Goal: Task Accomplishment & Management: Use online tool/utility

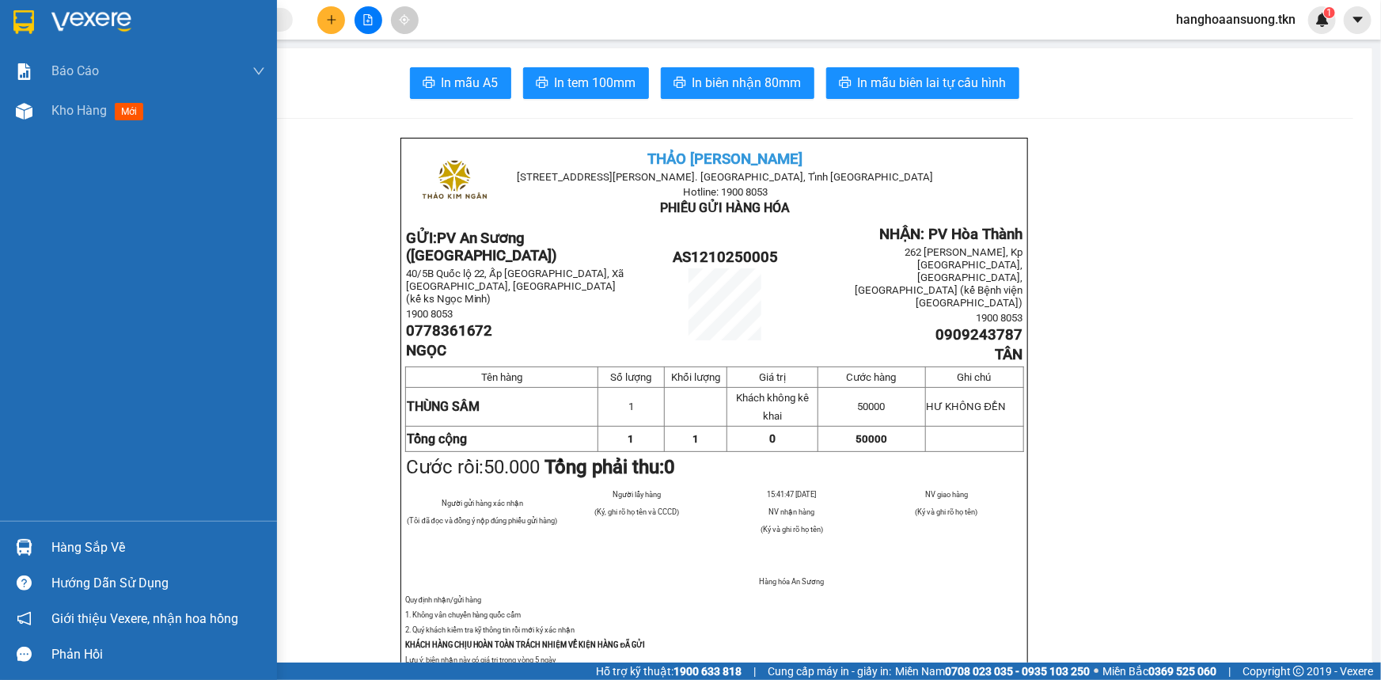
click at [7, 25] on div at bounding box center [138, 25] width 277 height 51
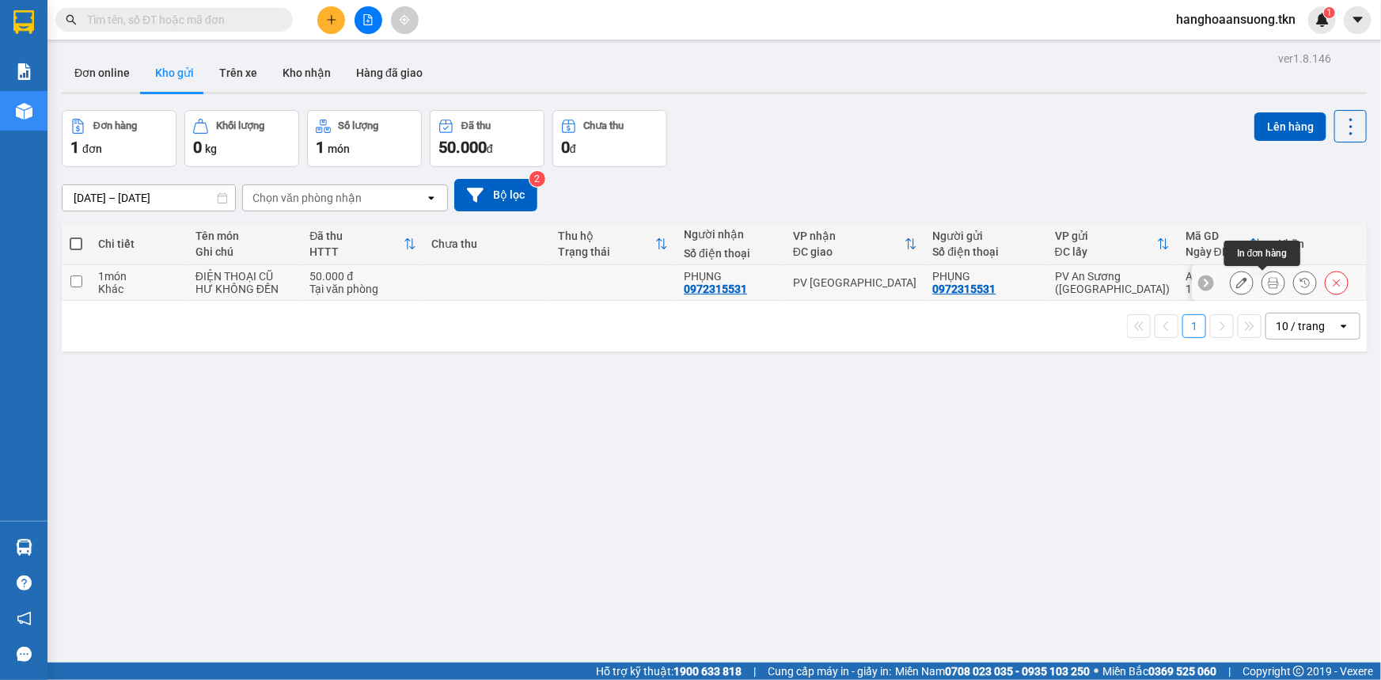
click at [1268, 285] on icon at bounding box center [1273, 282] width 11 height 11
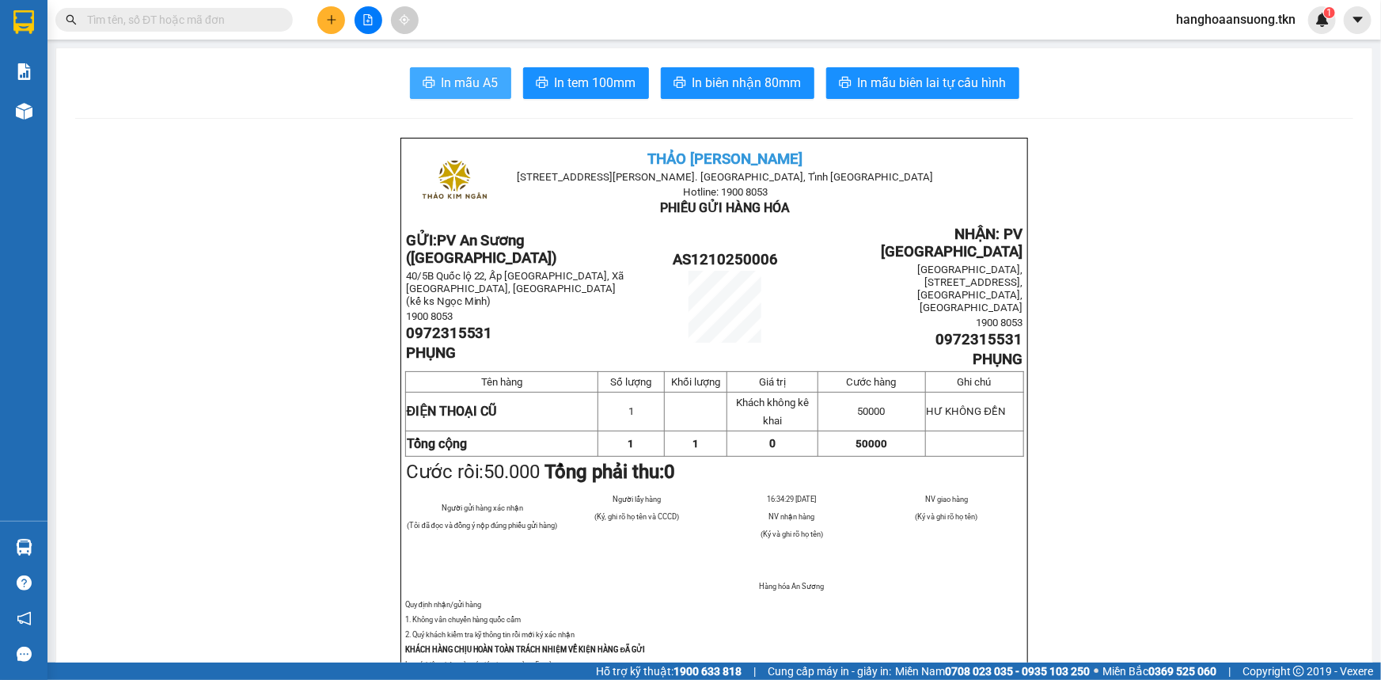
click at [493, 74] on span "In mẫu A5" at bounding box center [470, 83] width 57 height 20
